Goal: Find specific page/section: Find specific page/section

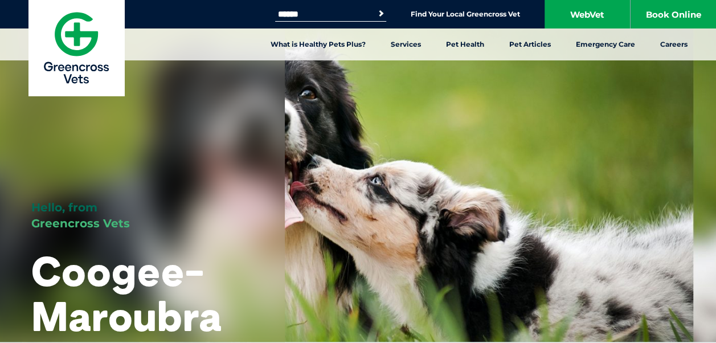
click at [310, 13] on input "Search for:" at bounding box center [323, 14] width 97 height 9
type input "*********"
click at [375, 8] on button "Search" at bounding box center [380, 13] width 11 height 11
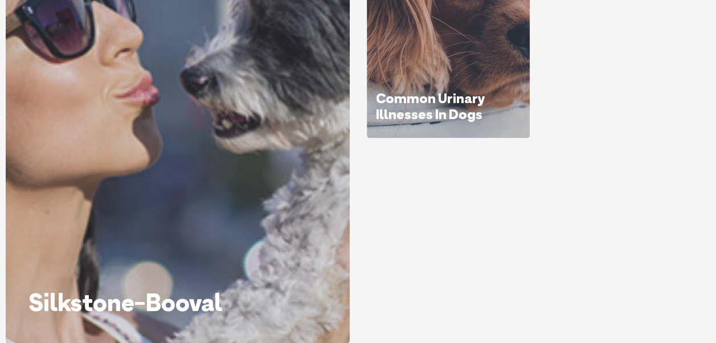
scroll to position [228, 0]
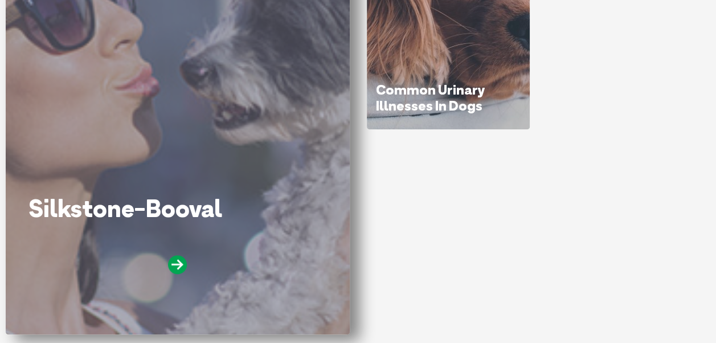
click at [193, 227] on div "Silkstone-Booval" at bounding box center [177, 252] width 298 height 114
click at [180, 272] on icon at bounding box center [177, 264] width 19 height 19
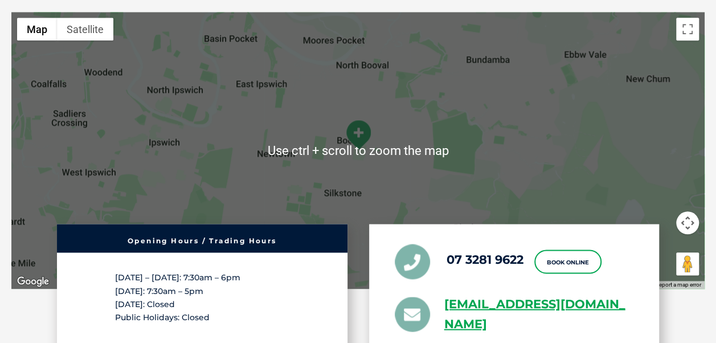
scroll to position [2676, 0]
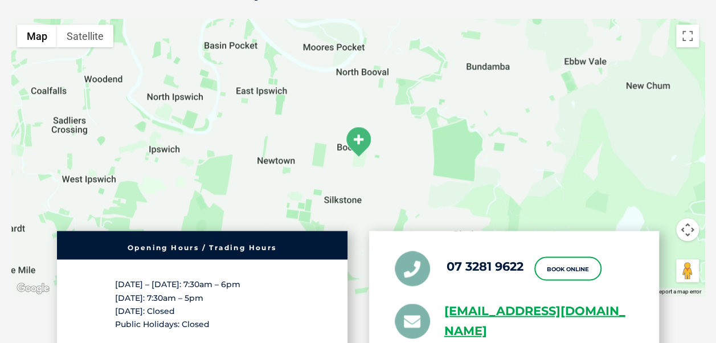
click at [685, 229] on button "Map camera controls" at bounding box center [687, 229] width 23 height 23
click at [666, 255] on div "Opening Hours / Trading Hours [DATE] – [DATE]: 7:30am – 6pm [DATE]: 7:30am – 5p…" at bounding box center [357, 296] width 693 height 130
click at [588, 128] on div at bounding box center [357, 157] width 693 height 277
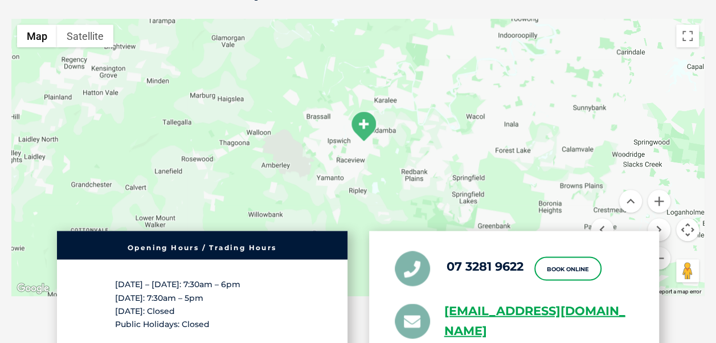
drag, startPoint x: 544, startPoint y: 131, endPoint x: 436, endPoint y: 142, distance: 109.3
click at [436, 142] on div at bounding box center [357, 157] width 693 height 277
